Goal: Task Accomplishment & Management: Manage account settings

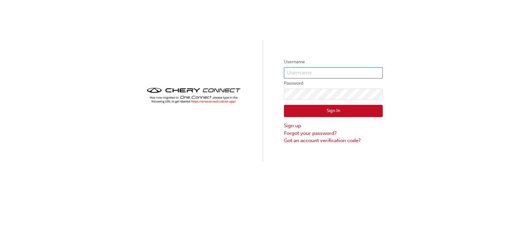
click at [324, 76] on input "text" at bounding box center [333, 72] width 99 height 11
type input "[PERSON_NAME].Nasr"
click button "Sign In" at bounding box center [333, 111] width 99 height 13
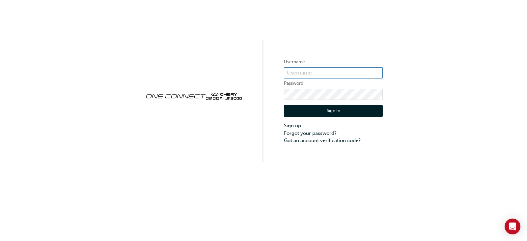
click at [344, 73] on input "text" at bounding box center [333, 72] width 99 height 11
type input "[PERSON_NAME].Nasr"
click button "Sign In" at bounding box center [333, 111] width 99 height 13
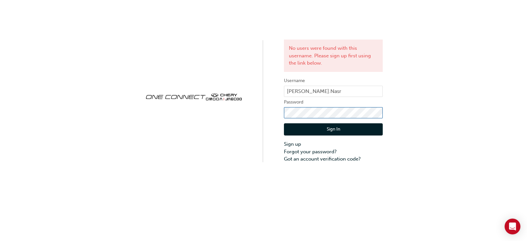
click button "Sign In" at bounding box center [333, 129] width 99 height 13
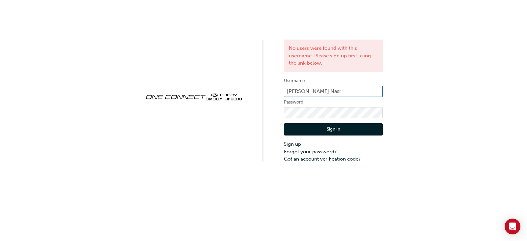
click at [329, 91] on input "[PERSON_NAME].Nasr" at bounding box center [333, 91] width 99 height 11
type input "bnasr@heartland.com.au"
click at [337, 128] on button "Sign In" at bounding box center [333, 129] width 99 height 13
